Goal: Check status: Check status

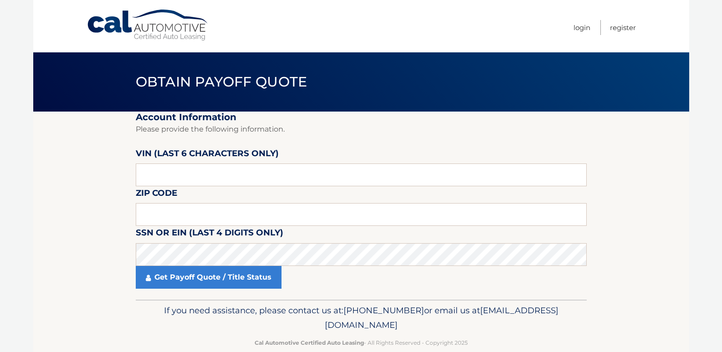
drag, startPoint x: 209, startPoint y: 162, endPoint x: 73, endPoint y: 164, distance: 135.3
click at [33, 151] on section "Account Information Please provide the following information. [PERSON_NAME] (la…" at bounding box center [361, 206] width 656 height 188
click at [166, 212] on input "text" at bounding box center [361, 214] width 451 height 23
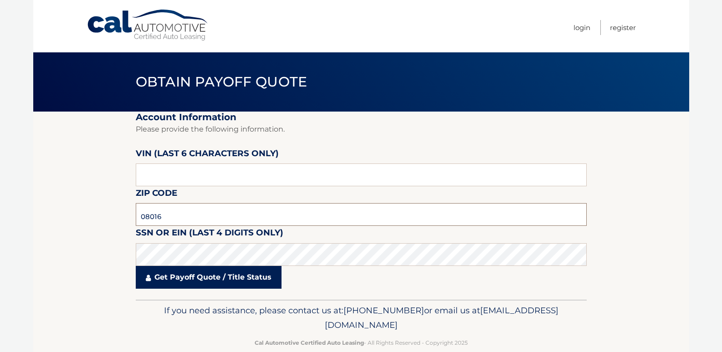
type input "08016"
click at [168, 282] on link "Get Payoff Quote / Title Status" at bounding box center [209, 277] width 146 height 23
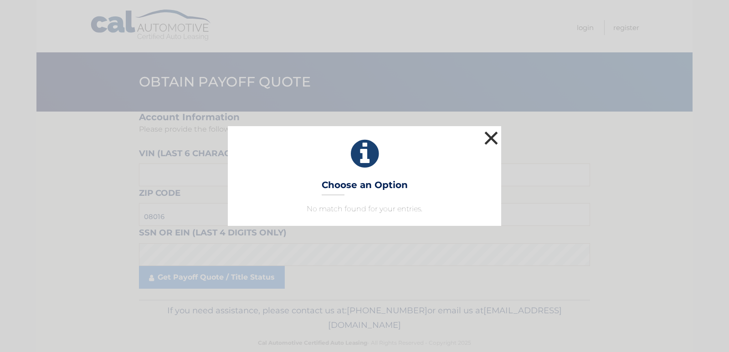
click at [490, 141] on button "×" at bounding box center [491, 138] width 18 height 18
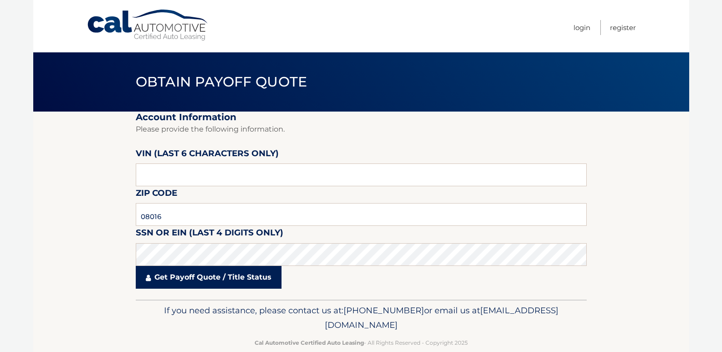
click at [172, 282] on link "Get Payoff Quote / Title Status" at bounding box center [209, 277] width 146 height 23
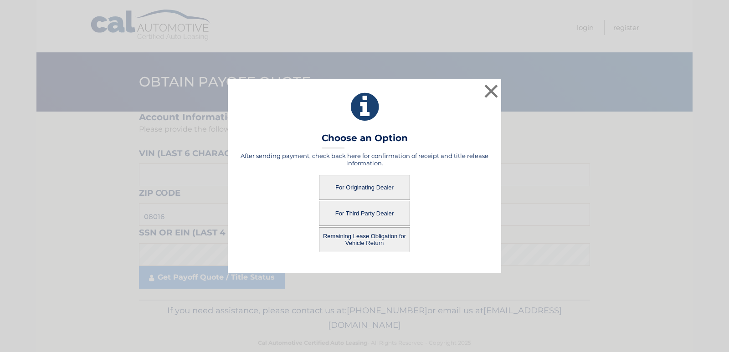
click at [363, 240] on button "Remaining Lease Obligation for Vehicle Return" at bounding box center [364, 239] width 91 height 25
click at [365, 240] on button "Remaining Lease Obligation for Vehicle Return" at bounding box center [364, 239] width 91 height 25
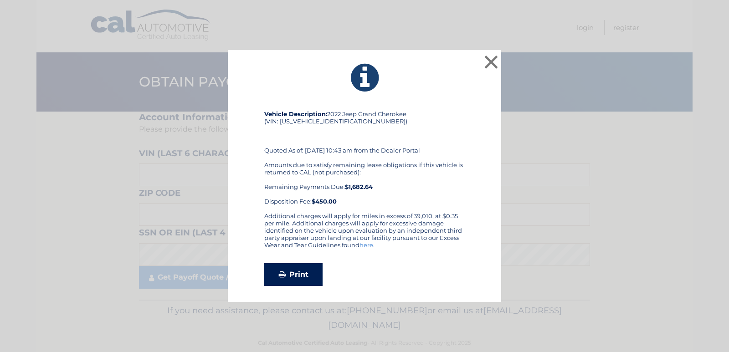
click at [280, 275] on icon at bounding box center [282, 274] width 7 height 7
click at [494, 62] on button "×" at bounding box center [491, 62] width 18 height 18
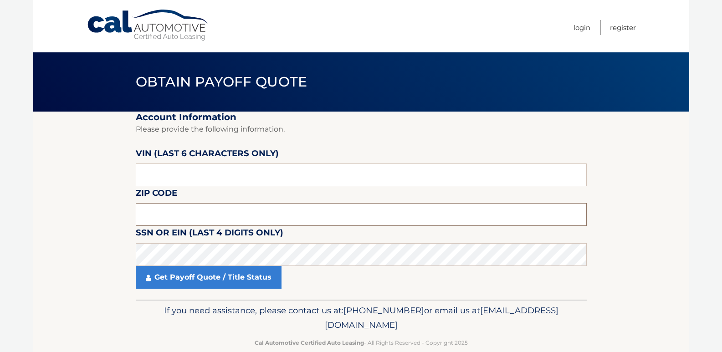
click at [152, 205] on input "text" at bounding box center [361, 214] width 451 height 23
type input "08016"
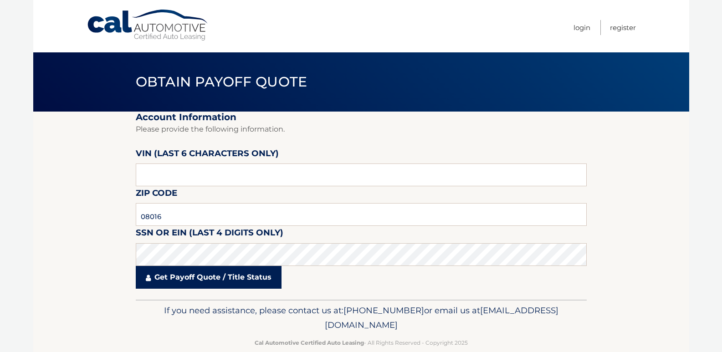
click at [204, 275] on link "Get Payoff Quote / Title Status" at bounding box center [209, 277] width 146 height 23
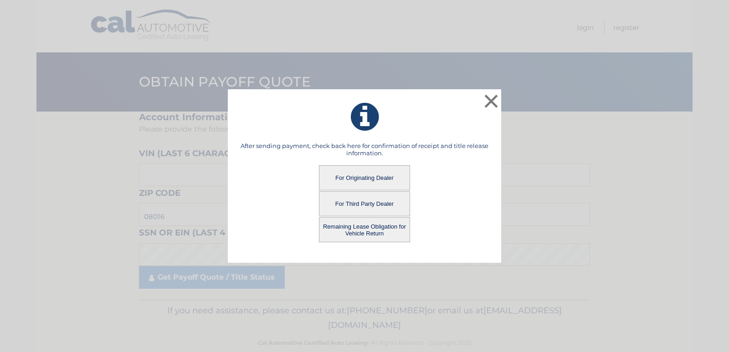
click at [348, 176] on button "For Originating Dealer" at bounding box center [364, 177] width 91 height 25
click at [347, 176] on button "For Originating Dealer" at bounding box center [364, 177] width 91 height 25
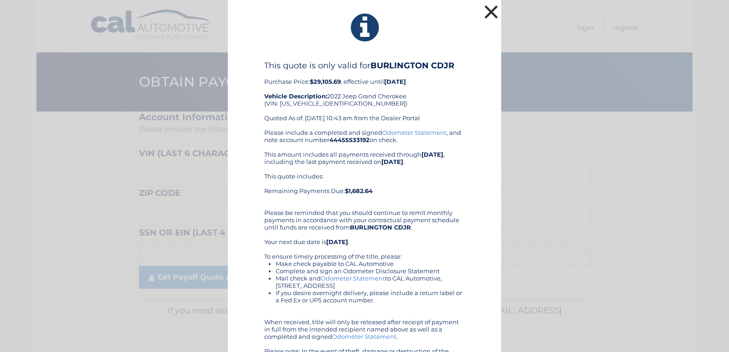
click at [483, 8] on button "×" at bounding box center [491, 12] width 18 height 18
